Goal: Find specific page/section: Find specific page/section

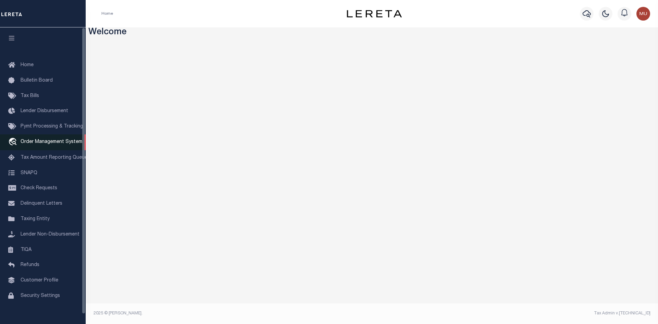
click at [70, 144] on span "Order Management System" at bounding box center [52, 142] width 62 height 5
click at [61, 141] on span "Order Management System" at bounding box center [52, 142] width 62 height 5
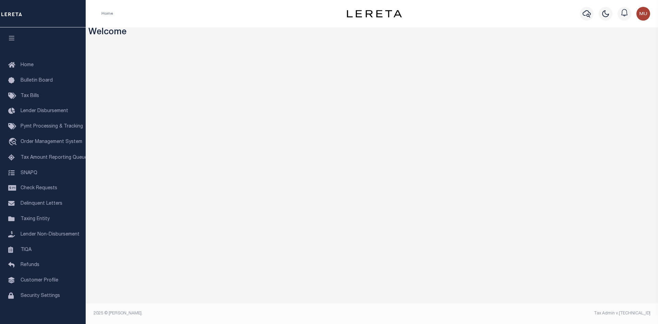
click at [644, 15] on img "button" at bounding box center [644, 14] width 14 height 14
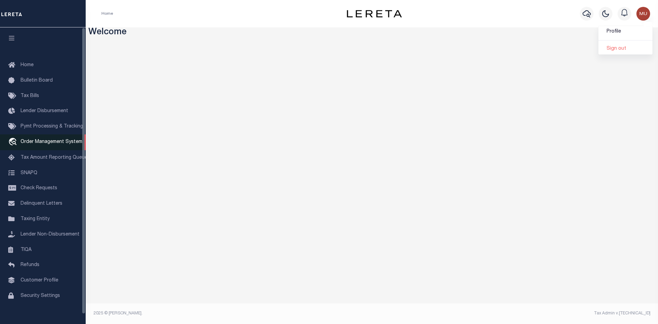
click at [53, 144] on span "Order Management System" at bounding box center [52, 142] width 62 height 5
